Goal: Task Accomplishment & Management: Complete application form

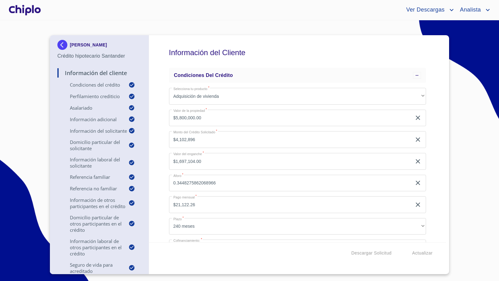
scroll to position [5562, 0]
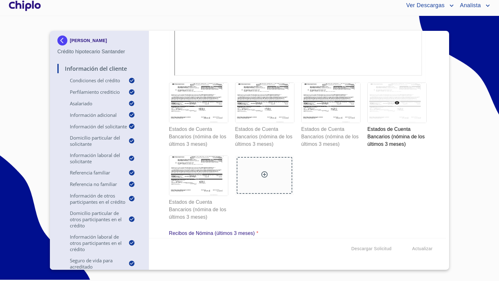
click at [427, 171] on div "Información del Cliente Condiciones del Crédito Selecciona tu producto   * Adqu…" at bounding box center [297, 134] width 297 height 207
click at [434, 131] on div "Información del Cliente Condiciones del Crédito Selecciona tu producto   * Adqu…" at bounding box center [297, 134] width 297 height 207
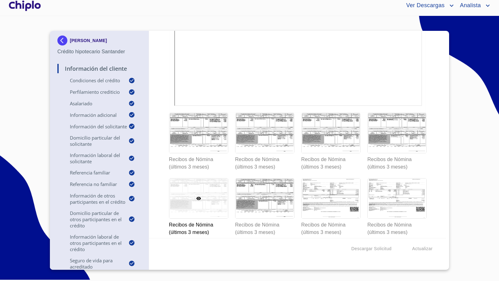
scroll to position [5889, 0]
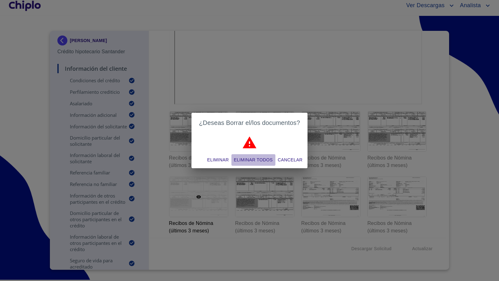
click at [264, 161] on span "Eliminar todos" at bounding box center [253, 160] width 39 height 8
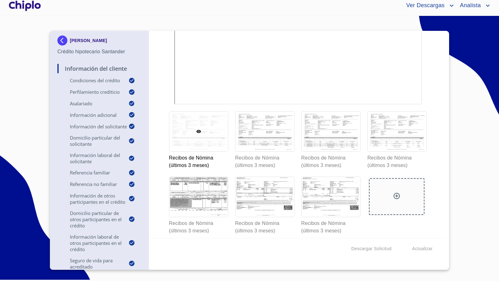
click at [438, 201] on div "Información del Cliente Condiciones del Crédito Selecciona tu producto   * Adqu…" at bounding box center [297, 134] width 297 height 207
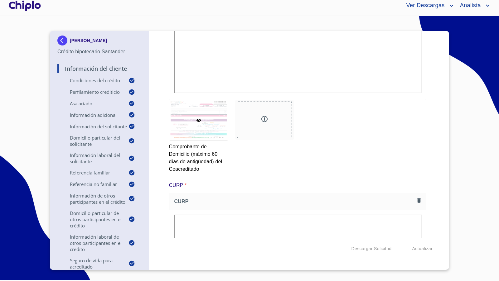
scroll to position [80, 0]
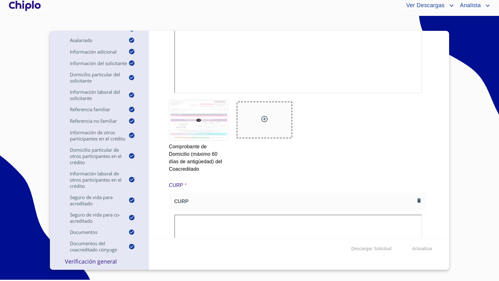
click at [85, 261] on p "Verificación General" at bounding box center [99, 261] width 84 height 7
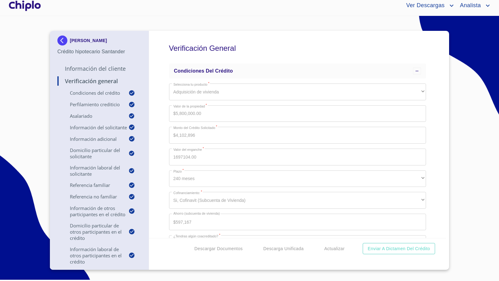
click at [156, 107] on div "Verificación General Condiciones del Crédito Selecciona tu producto   * Adquisi…" at bounding box center [297, 134] width 297 height 207
copy p "[PERSON_NAME]"
drag, startPoint x: 94, startPoint y: 43, endPoint x: 164, endPoint y: 98, distance: 89.4
click at [164, 98] on div "MELISSA GISELA SALAZAR ORTEGA Crédito hipotecario Santander Información del Cli…" at bounding box center [248, 150] width 396 height 239
click at [164, 98] on div "Verificación General Condiciones del Crédito Selecciona tu producto   * Adquisi…" at bounding box center [297, 134] width 297 height 207
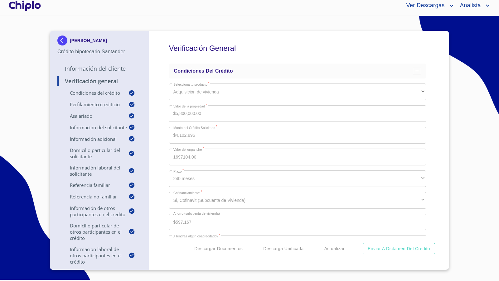
click at [164, 195] on div "Verificación General Condiciones del Crédito Selecciona tu producto   * Adquisi…" at bounding box center [297, 134] width 297 height 207
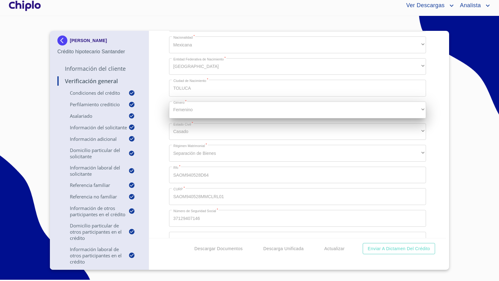
scroll to position [714, 0]
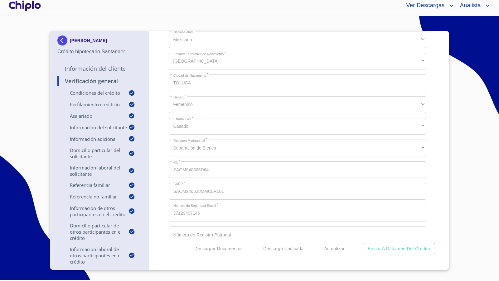
click at [160, 185] on div "Verificación General Condiciones del Crédito Selecciona tu producto   * Adquisi…" at bounding box center [297, 134] width 297 height 207
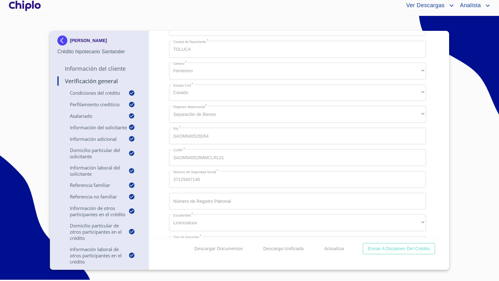
scroll to position [754, 0]
click at [167, 130] on div "Verificación General Condiciones del Crédito Selecciona tu producto   * Adquisi…" at bounding box center [297, 134] width 297 height 207
click at [158, 116] on div "Verificación General Condiciones del Crédito Selecciona tu producto   * Adquisi…" at bounding box center [297, 134] width 297 height 207
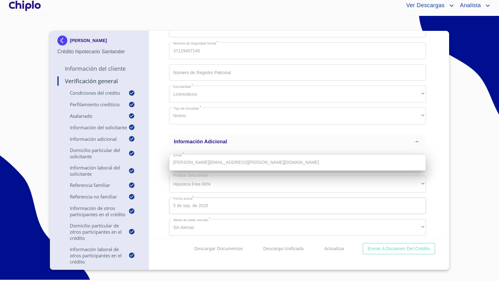
scroll to position [877, 0]
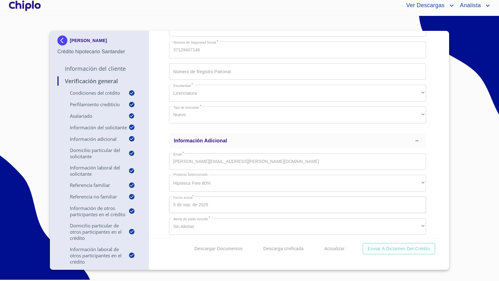
click at [159, 141] on div "Verificación General Condiciones del Crédito Selecciona tu producto   * Adquisi…" at bounding box center [297, 134] width 297 height 207
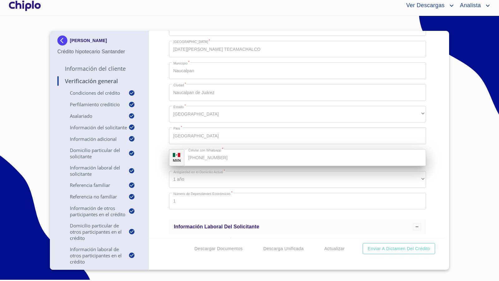
scroll to position [1236, 0]
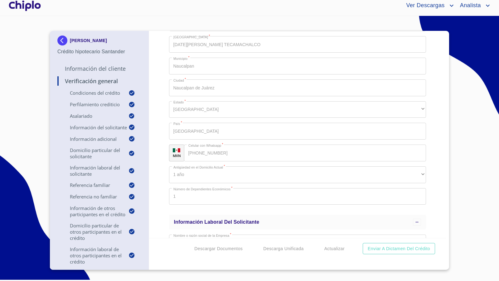
click at [159, 116] on div "Verificación General Condiciones del Crédito Selecciona tu producto   * Adquisi…" at bounding box center [297, 134] width 297 height 207
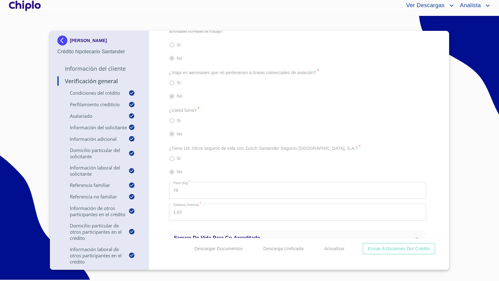
scroll to position [9862, 0]
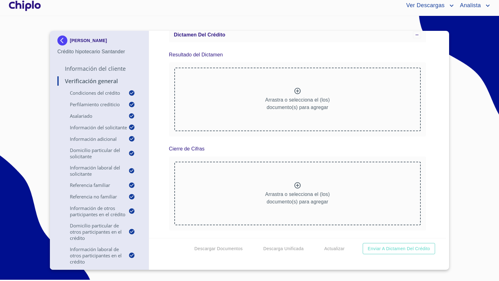
click at [434, 175] on div "Verificación General Condiciones del Crédito Selecciona tu producto   * Adquisi…" at bounding box center [297, 134] width 297 height 207
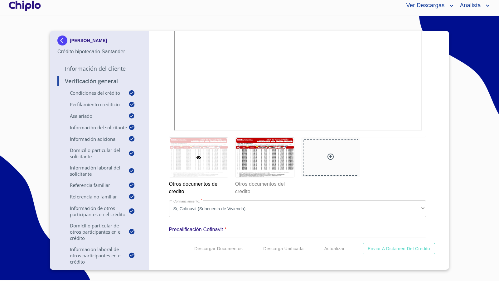
scroll to position [0, 0]
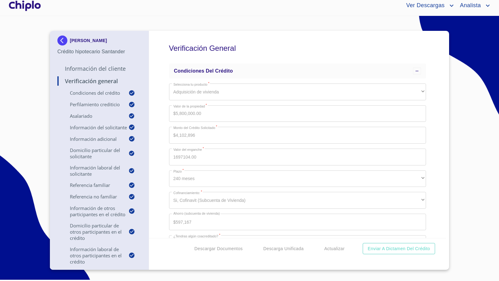
drag, startPoint x: 434, startPoint y: 171, endPoint x: 437, endPoint y: 144, distance: 27.0
click at [435, 164] on div "Verificación General Condiciones del Crédito Selecciona tu producto   * Adquisi…" at bounding box center [297, 134] width 297 height 207
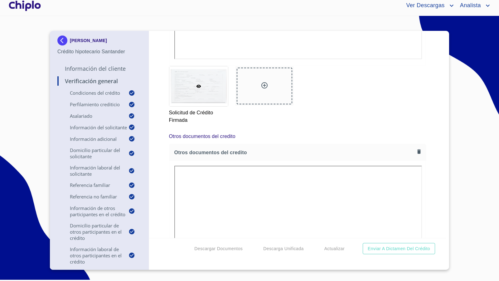
scroll to position [8491, 0]
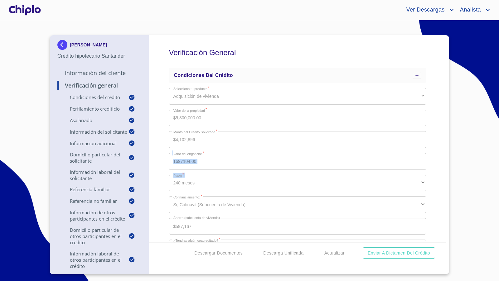
scroll to position [8491, 0]
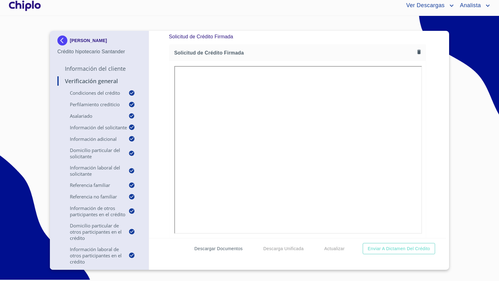
click at [232, 249] on span "Descargar Documentos" at bounding box center [218, 249] width 48 height 8
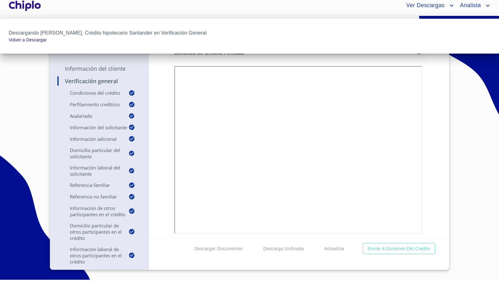
click at [434, 174] on div at bounding box center [249, 140] width 499 height 281
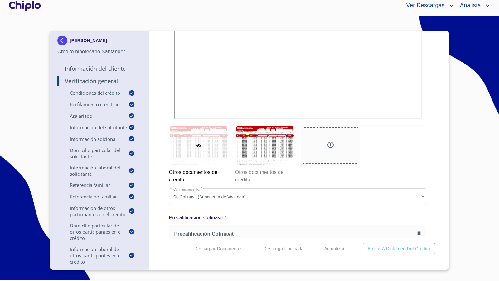
scroll to position [8905, 0]
